Goal: Task Accomplishment & Management: Complete application form

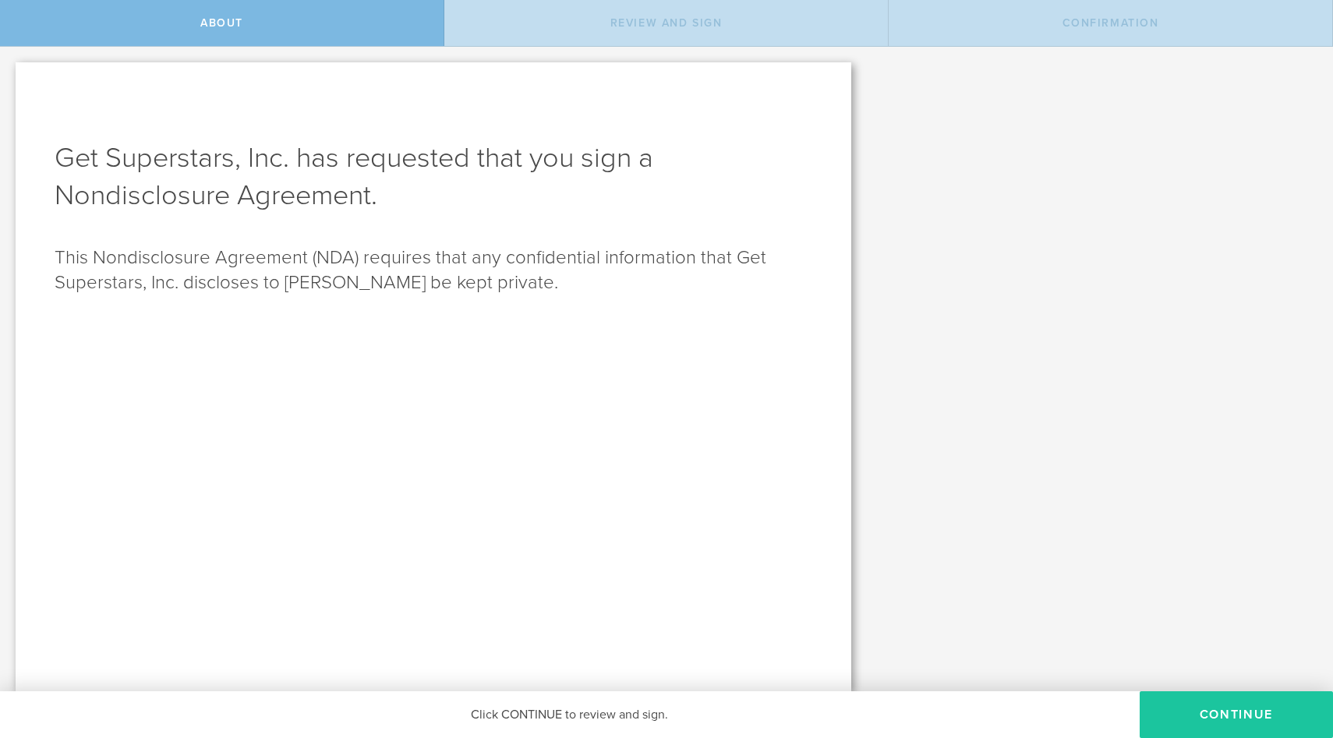
click at [1233, 705] on button "Continue" at bounding box center [1236, 715] width 193 height 47
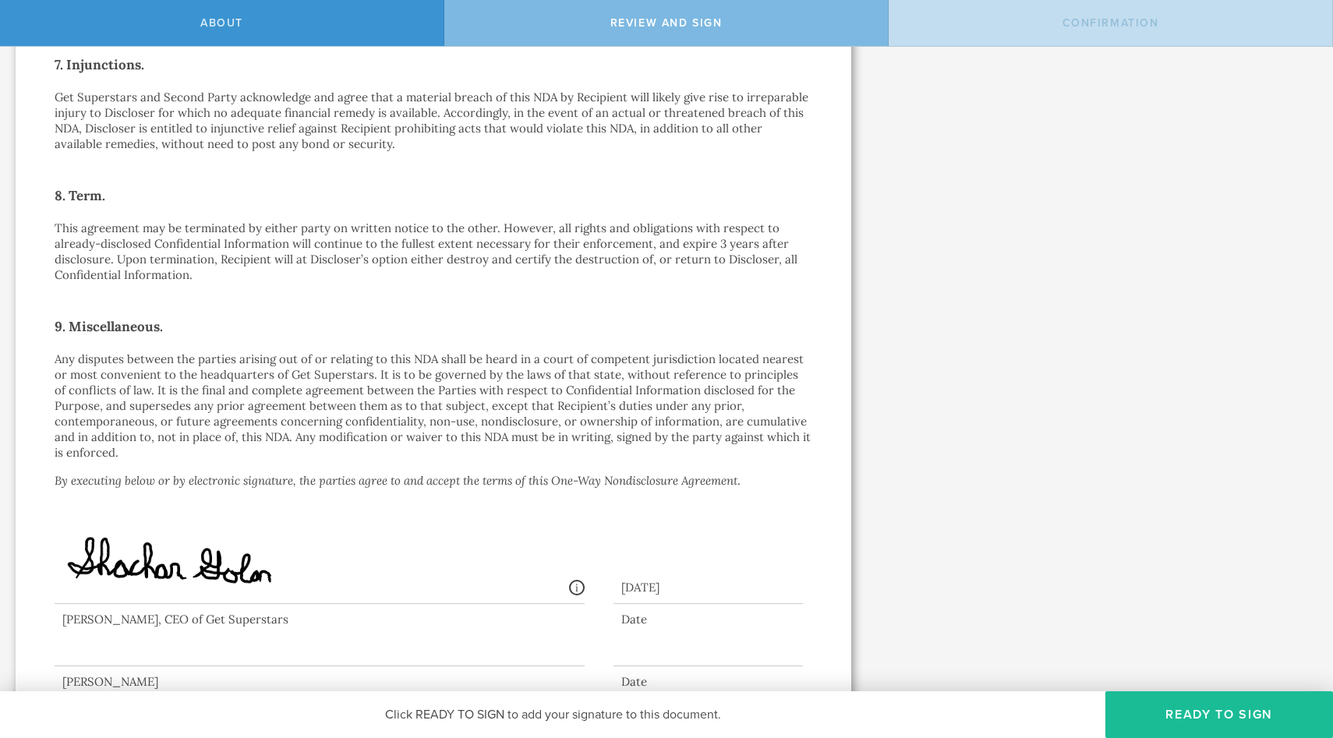
scroll to position [1087, 0]
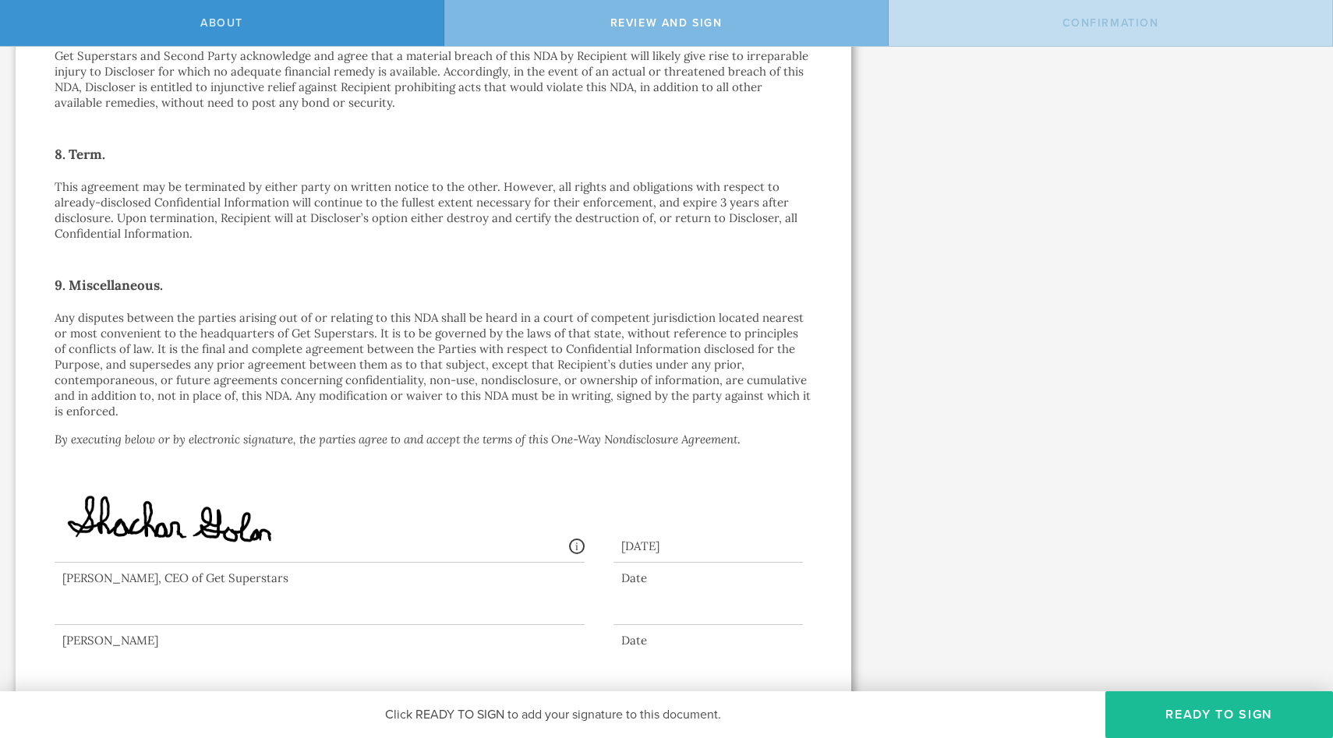
click at [199, 593] on div at bounding box center [320, 594] width 530 height 62
drag, startPoint x: 107, startPoint y: 585, endPoint x: 119, endPoint y: 617, distance: 34.0
click at [119, 617] on div "[PERSON_NAME] Date" at bounding box center [434, 606] width 758 height 86
click at [1141, 702] on button "Ready to Sign" at bounding box center [1220, 715] width 228 height 47
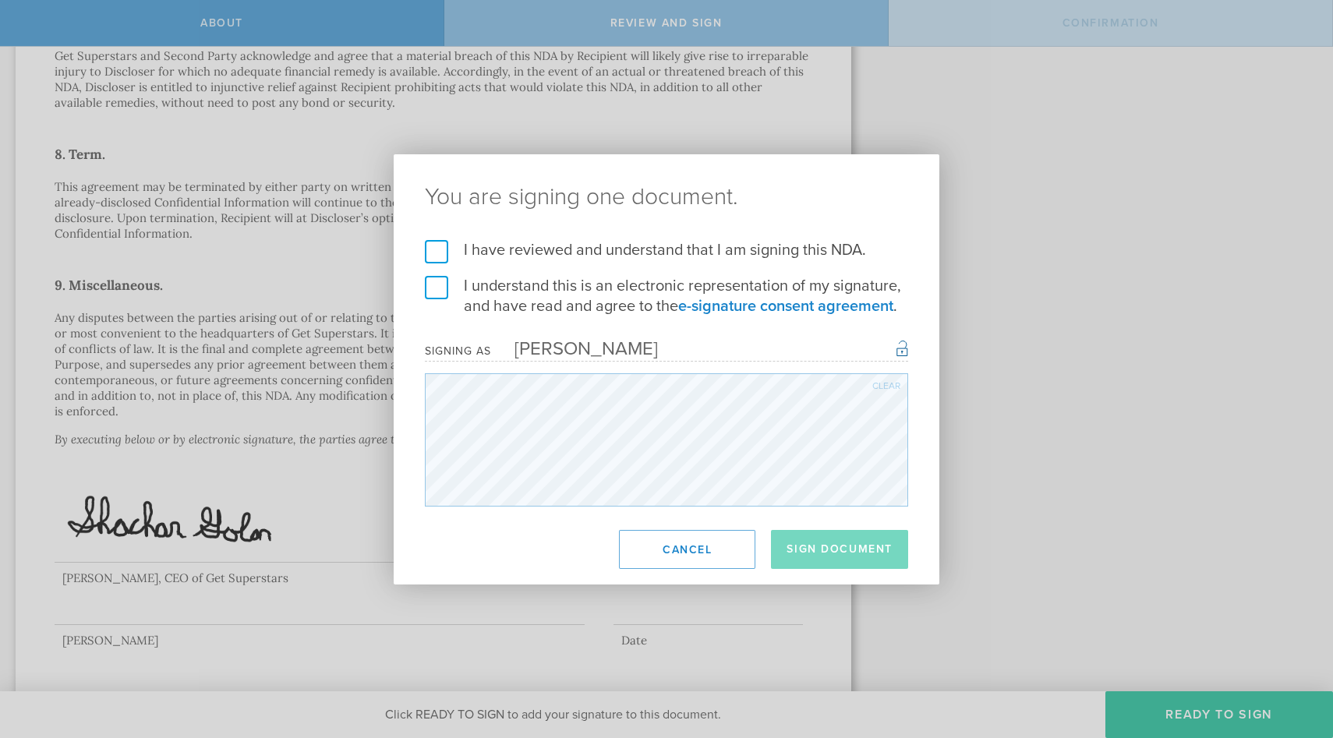
click at [884, 385] on div "Clear" at bounding box center [886, 385] width 28 height 9
click at [431, 243] on label "I have reviewed and understand that I am signing this NDA." at bounding box center [666, 250] width 483 height 20
click at [0, 0] on input "I have reviewed and understand that I am signing this NDA." at bounding box center [0, 0] width 0 height 0
click at [431, 292] on label "I understand this is an electronic representation of my signature, and have rea…" at bounding box center [666, 296] width 483 height 41
click at [0, 0] on input "I understand this is an electronic representation of my signature, and have rea…" at bounding box center [0, 0] width 0 height 0
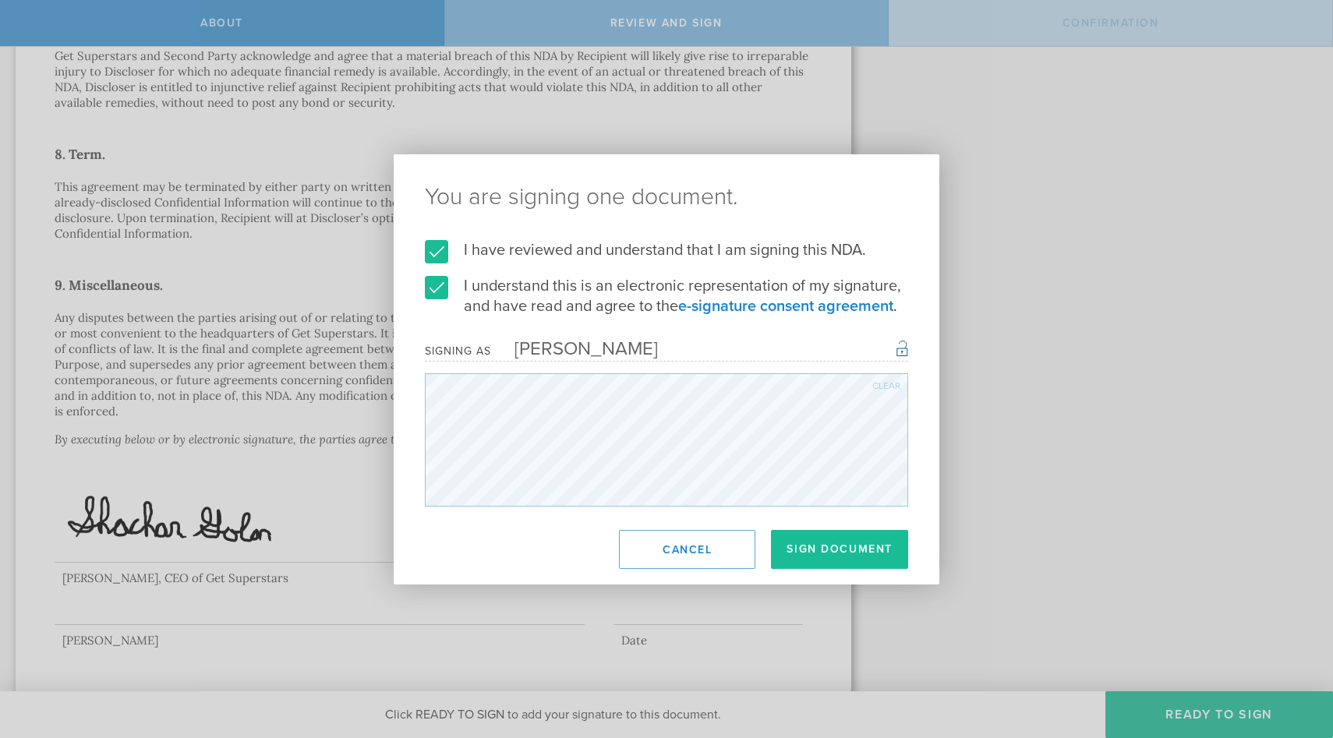
click at [310, 598] on div "You are signing one document. I have reviewed and understand that I am signing …" at bounding box center [666, 369] width 1333 height 738
click at [852, 547] on button "Sign Document" at bounding box center [839, 549] width 137 height 39
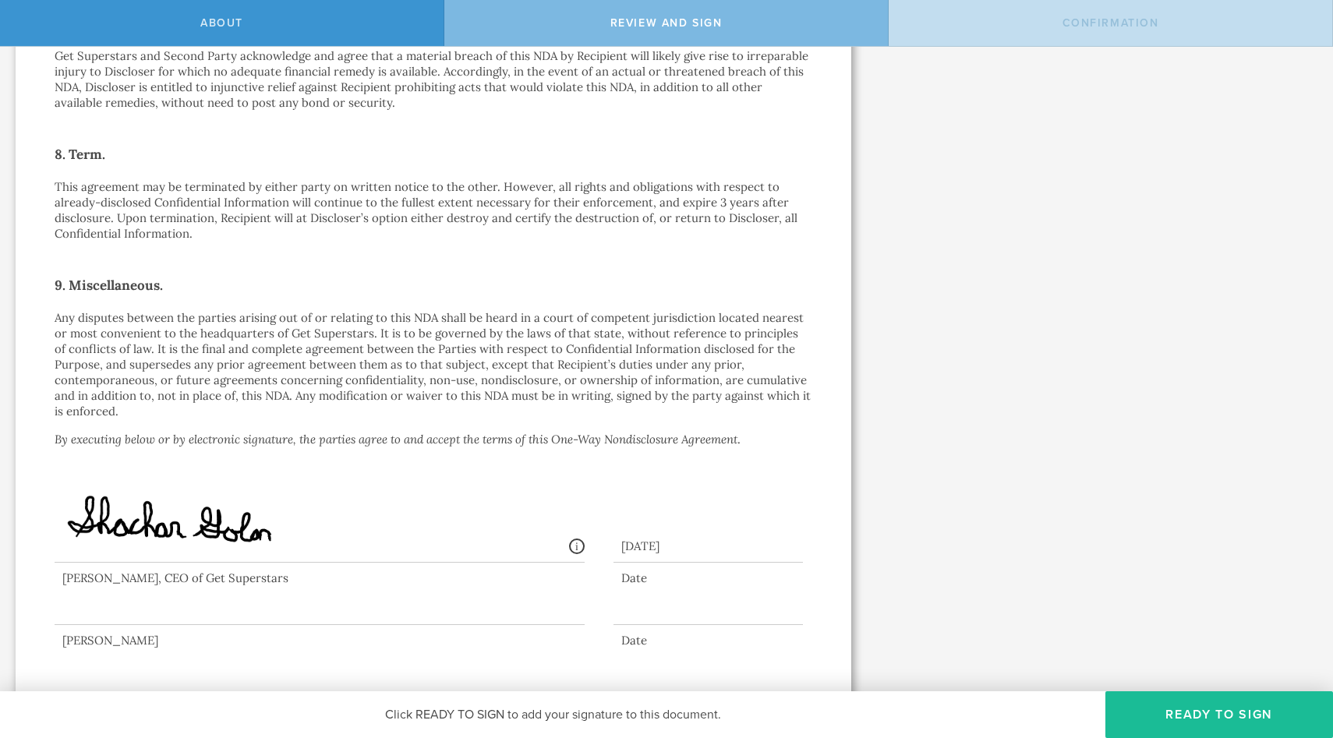
scroll to position [0, 0]
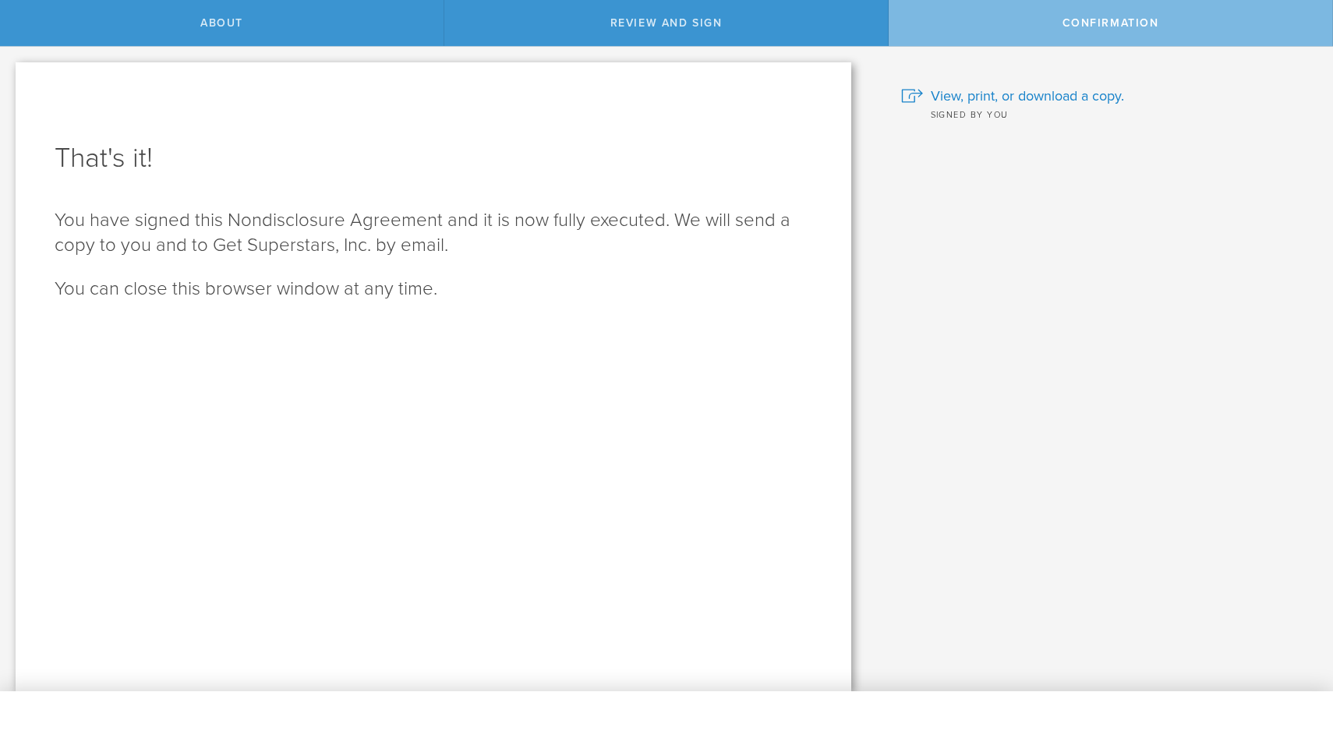
click at [706, 11] on div "Review and sign" at bounding box center [666, 23] width 444 height 46
